Goal: Information Seeking & Learning: Check status

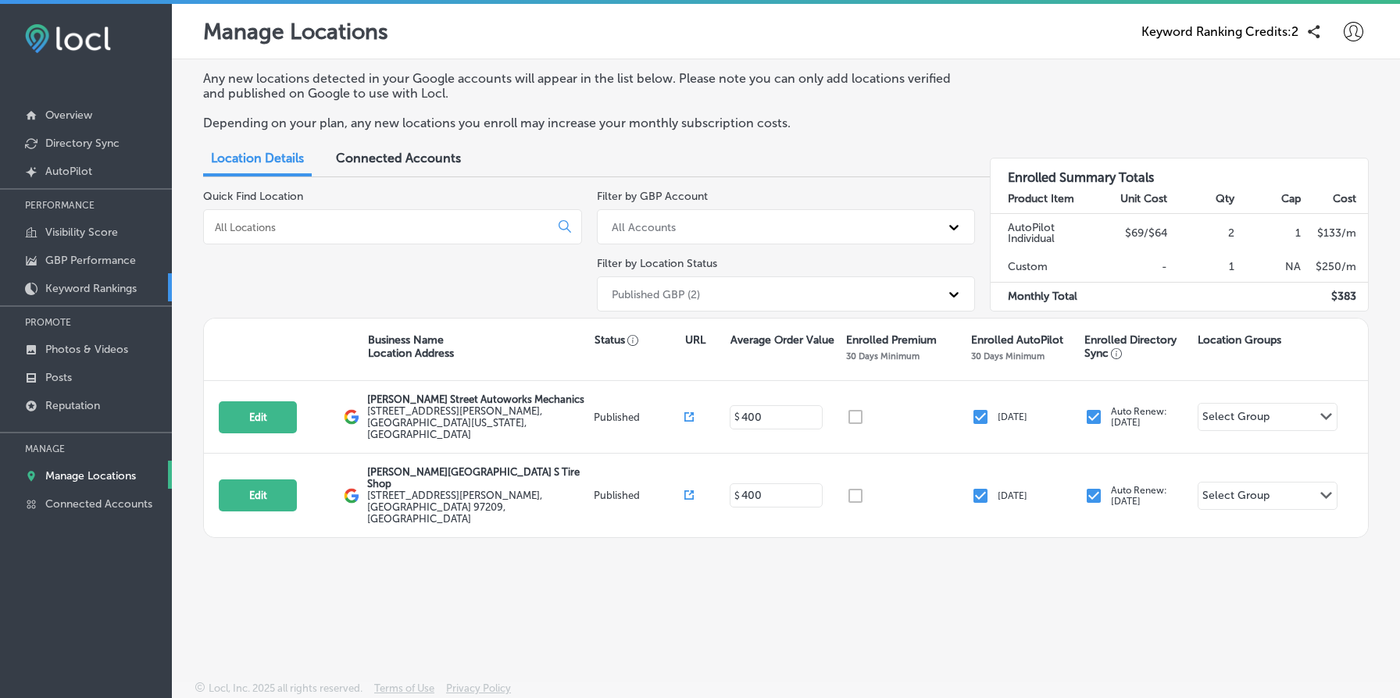
click at [95, 291] on p "Keyword Rankings" at bounding box center [90, 288] width 91 height 13
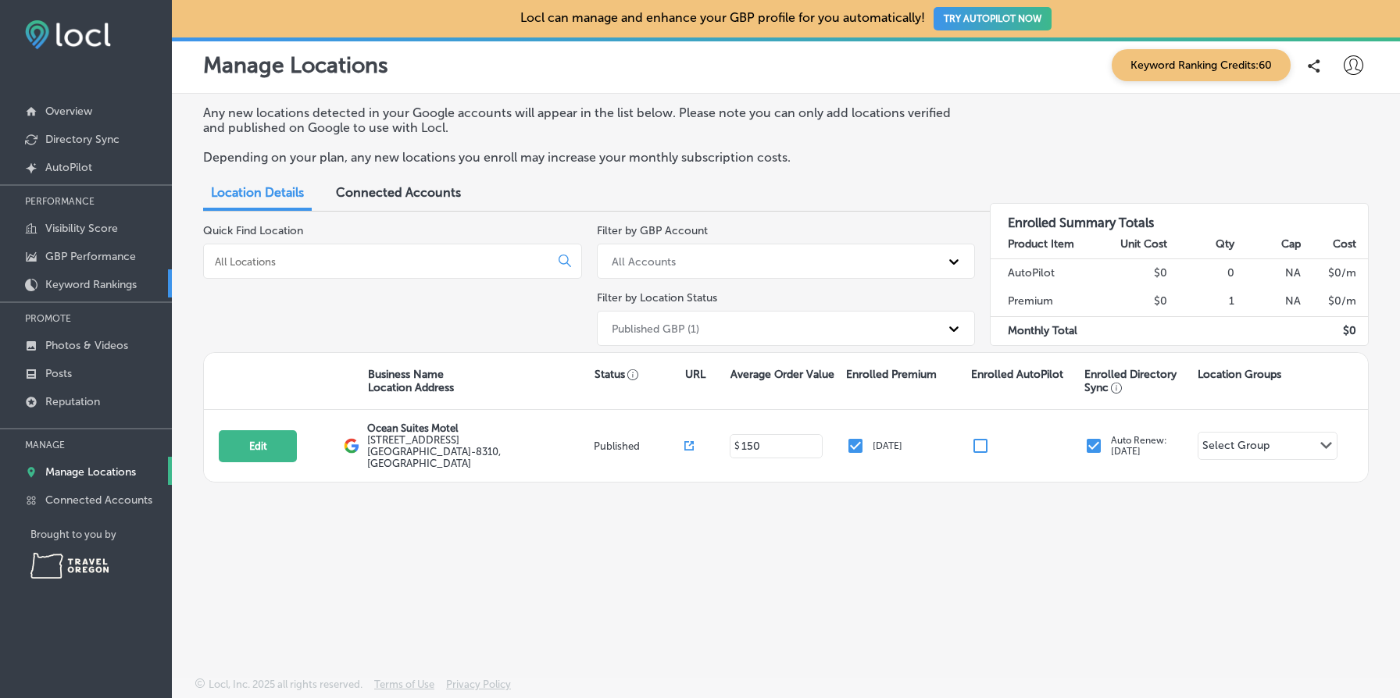
click at [112, 278] on p "Keyword Rankings" at bounding box center [90, 284] width 91 height 13
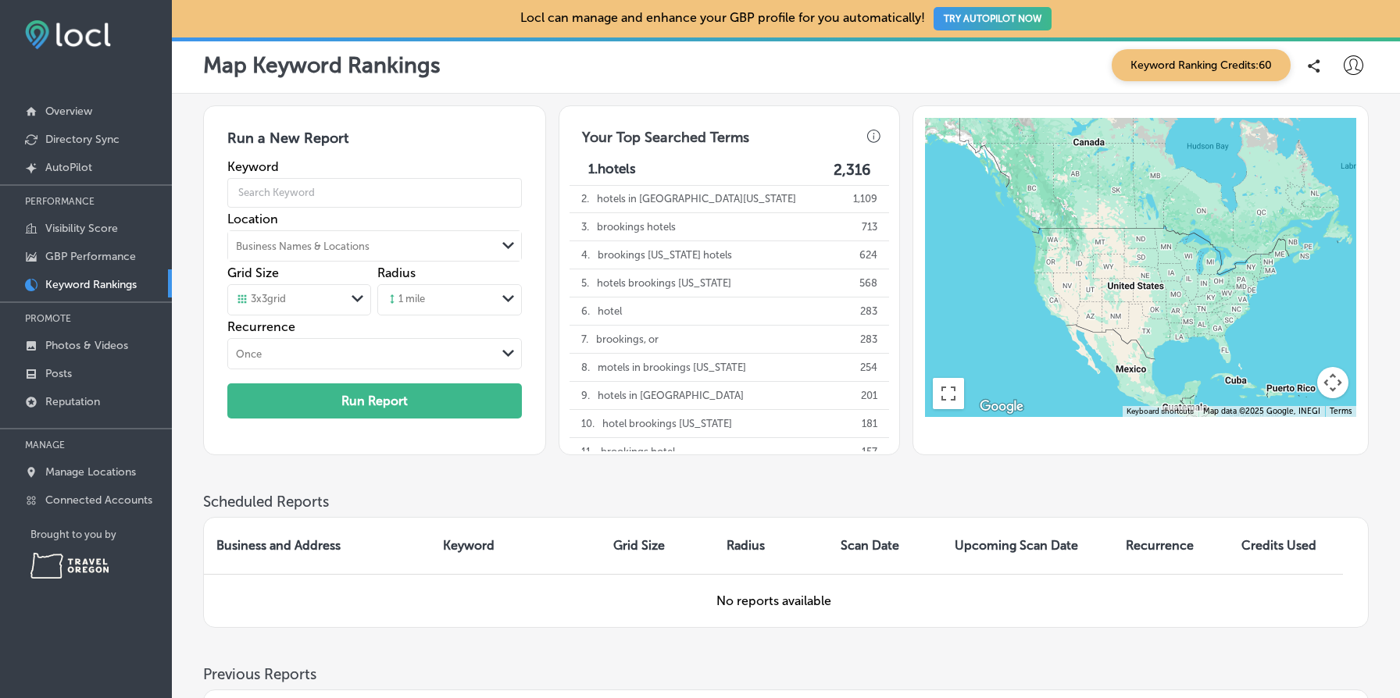
click at [1153, 65] on span "Keyword Ranking Credits: 60" at bounding box center [1200, 65] width 179 height 32
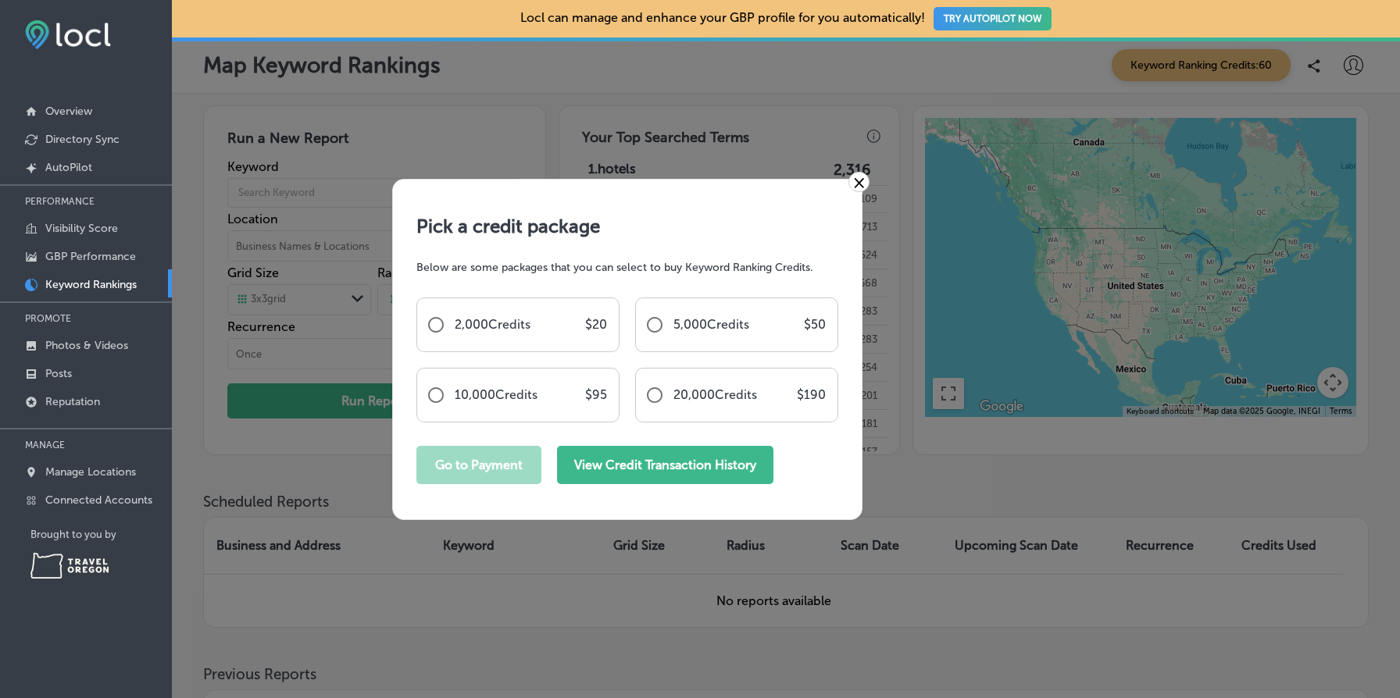
click at [715, 458] on button "View Credit Transaction History" at bounding box center [665, 465] width 216 height 38
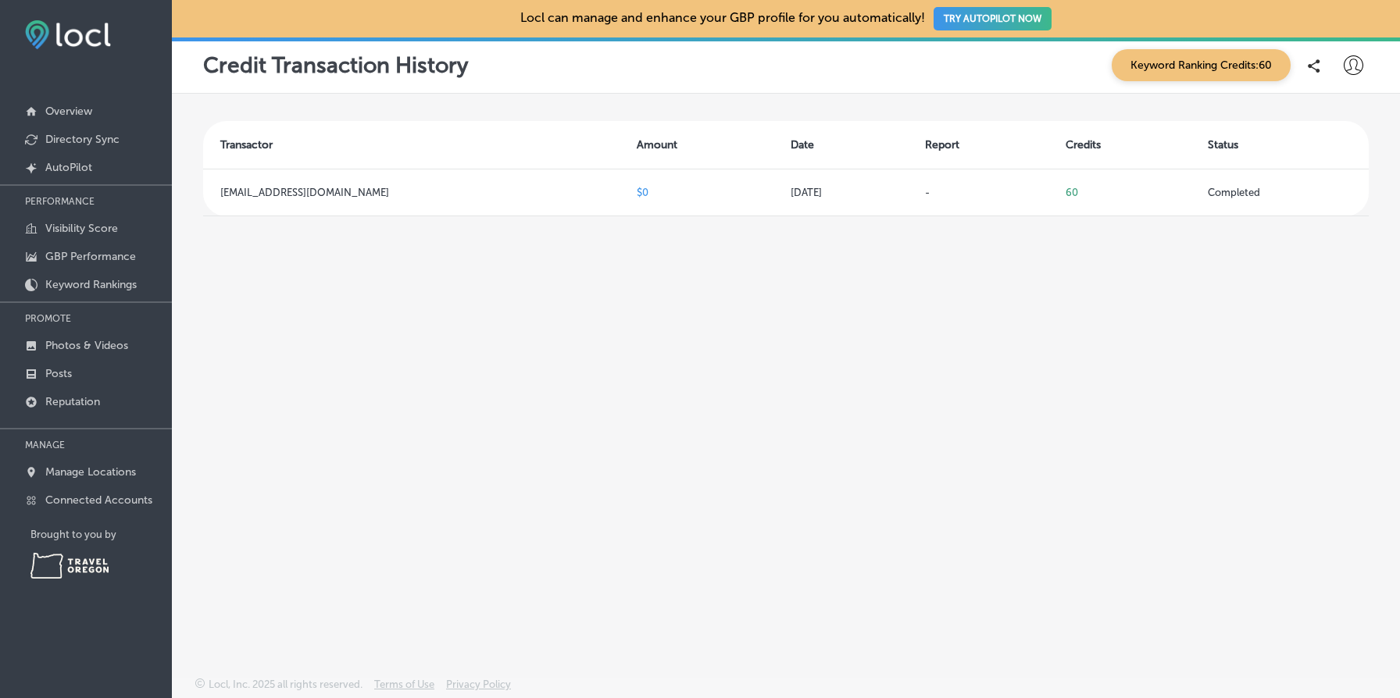
click at [1363, 65] on div at bounding box center [1352, 65] width 31 height 31
click at [1337, 111] on li "My Account" at bounding box center [1325, 122] width 108 height 36
select select "US"
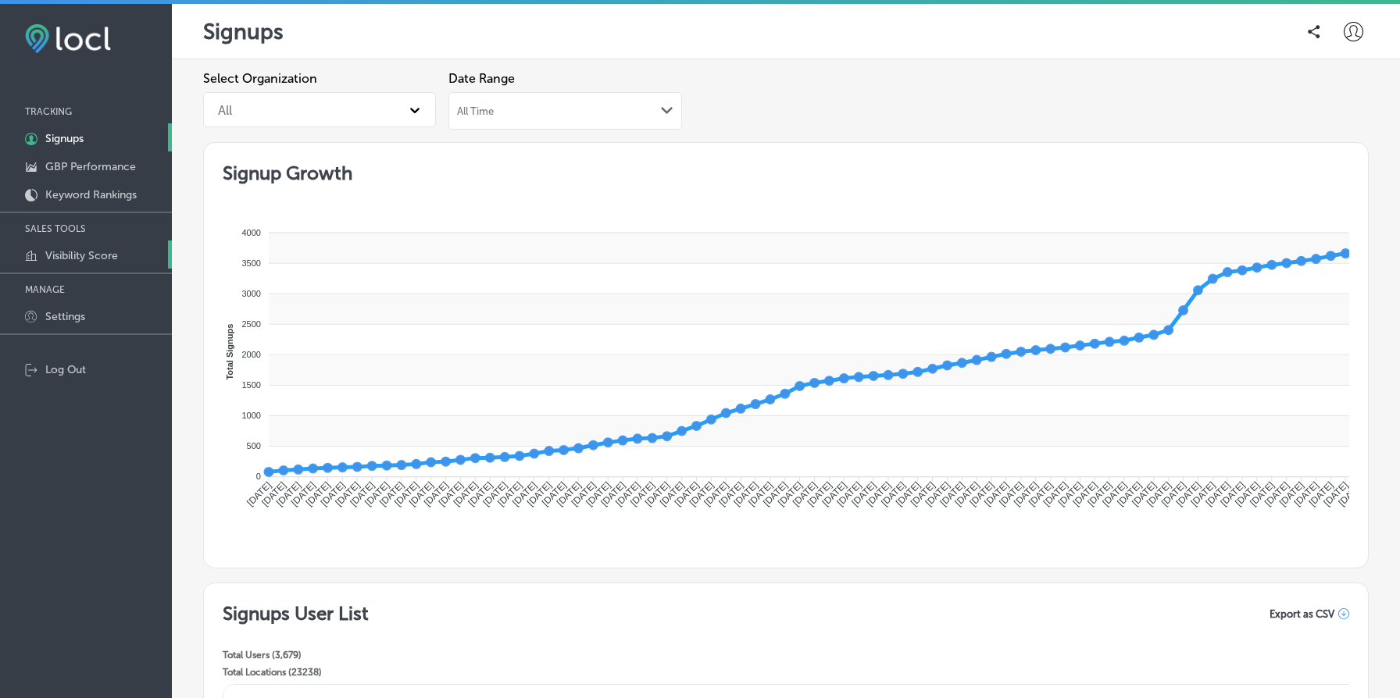
click at [112, 258] on p "Visibility Score" at bounding box center [81, 255] width 73 height 13
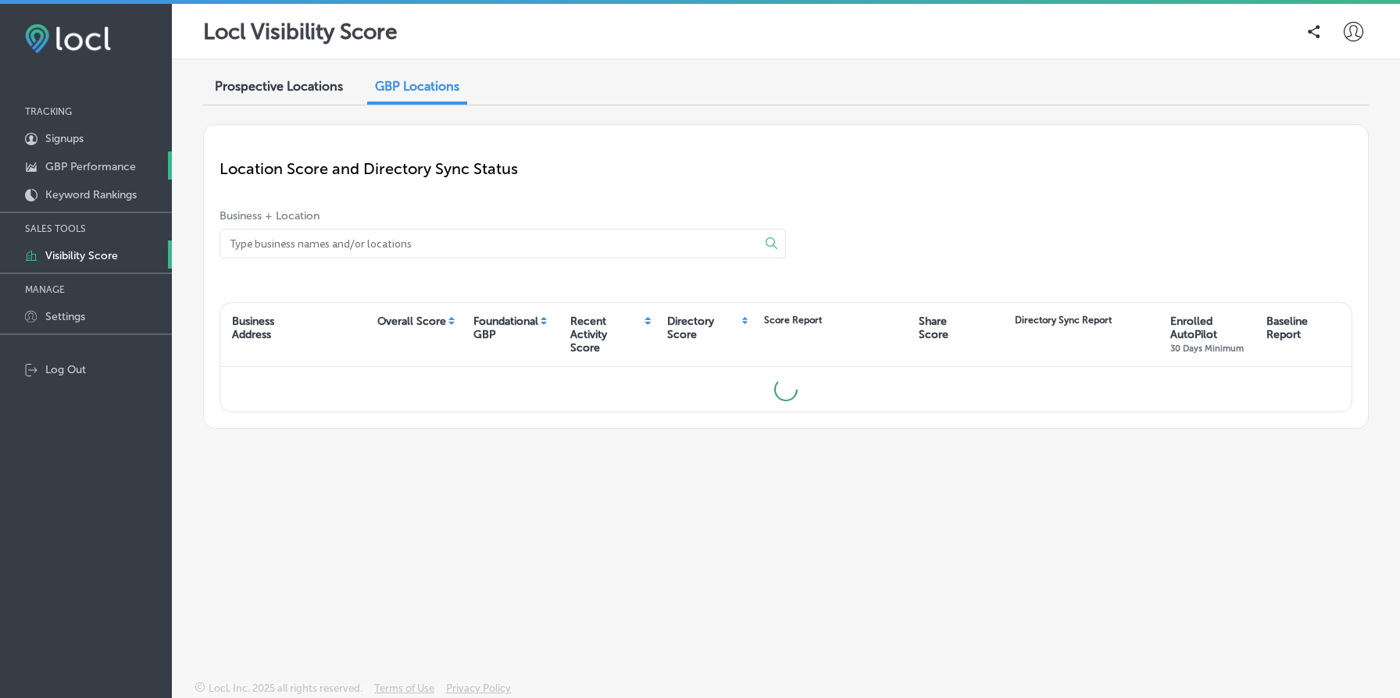
click at [116, 169] on p "GBP Performance" at bounding box center [90, 166] width 91 height 13
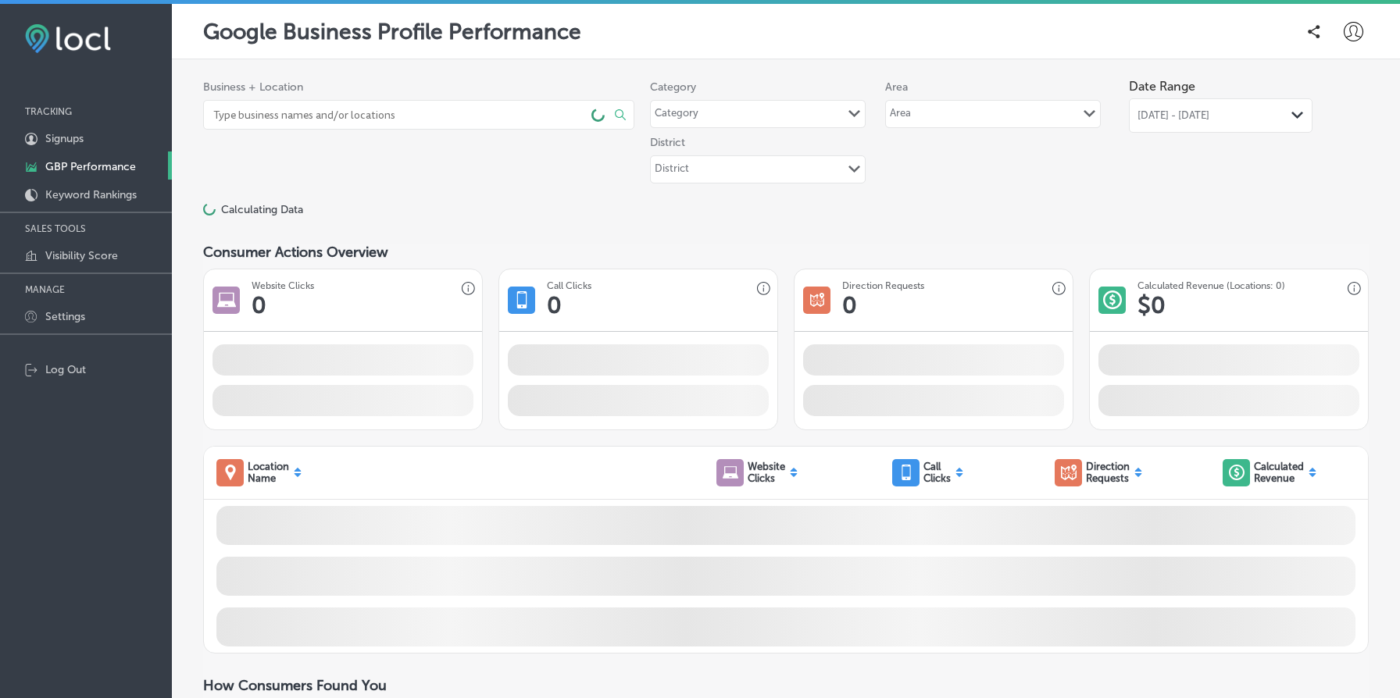
click at [522, 121] on input at bounding box center [396, 115] width 369 height 28
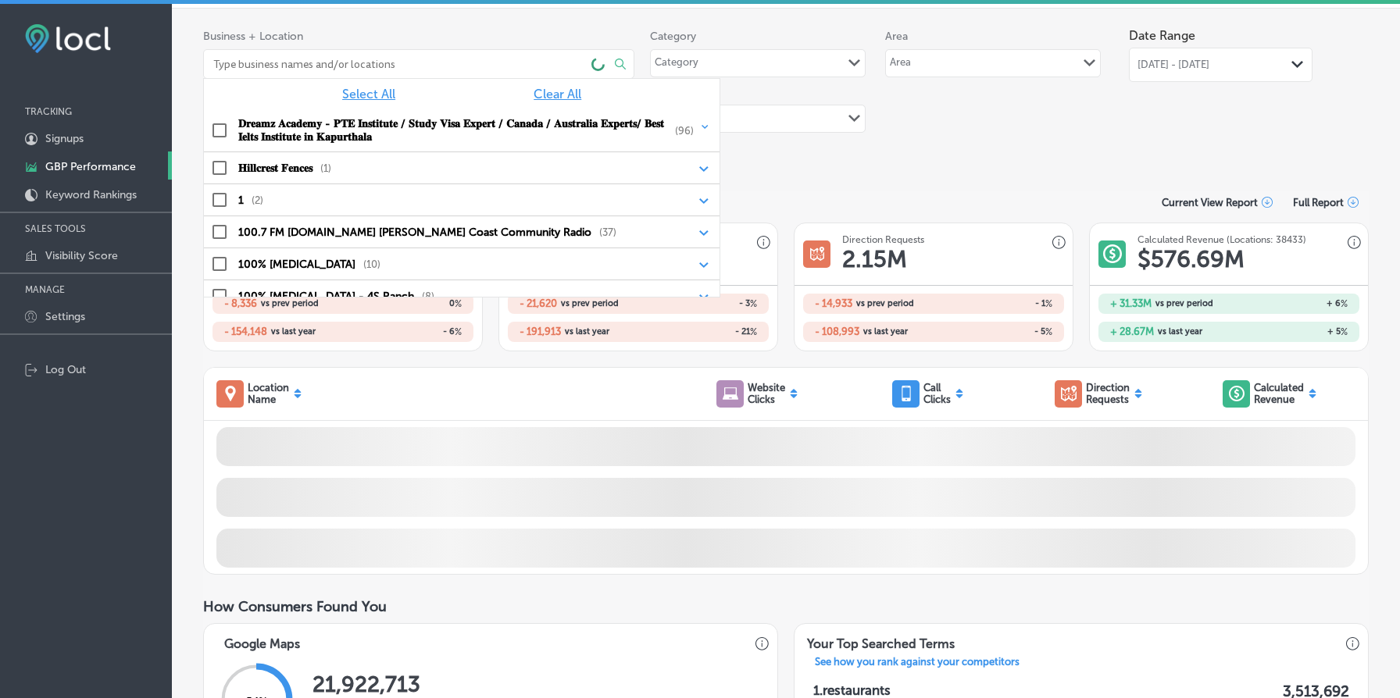
click at [909, 205] on div "Consumer Actions Overview Current View Report Full Report" at bounding box center [785, 203] width 1165 height 24
